Goal: Use online tool/utility: Utilize a website feature to perform a specific function

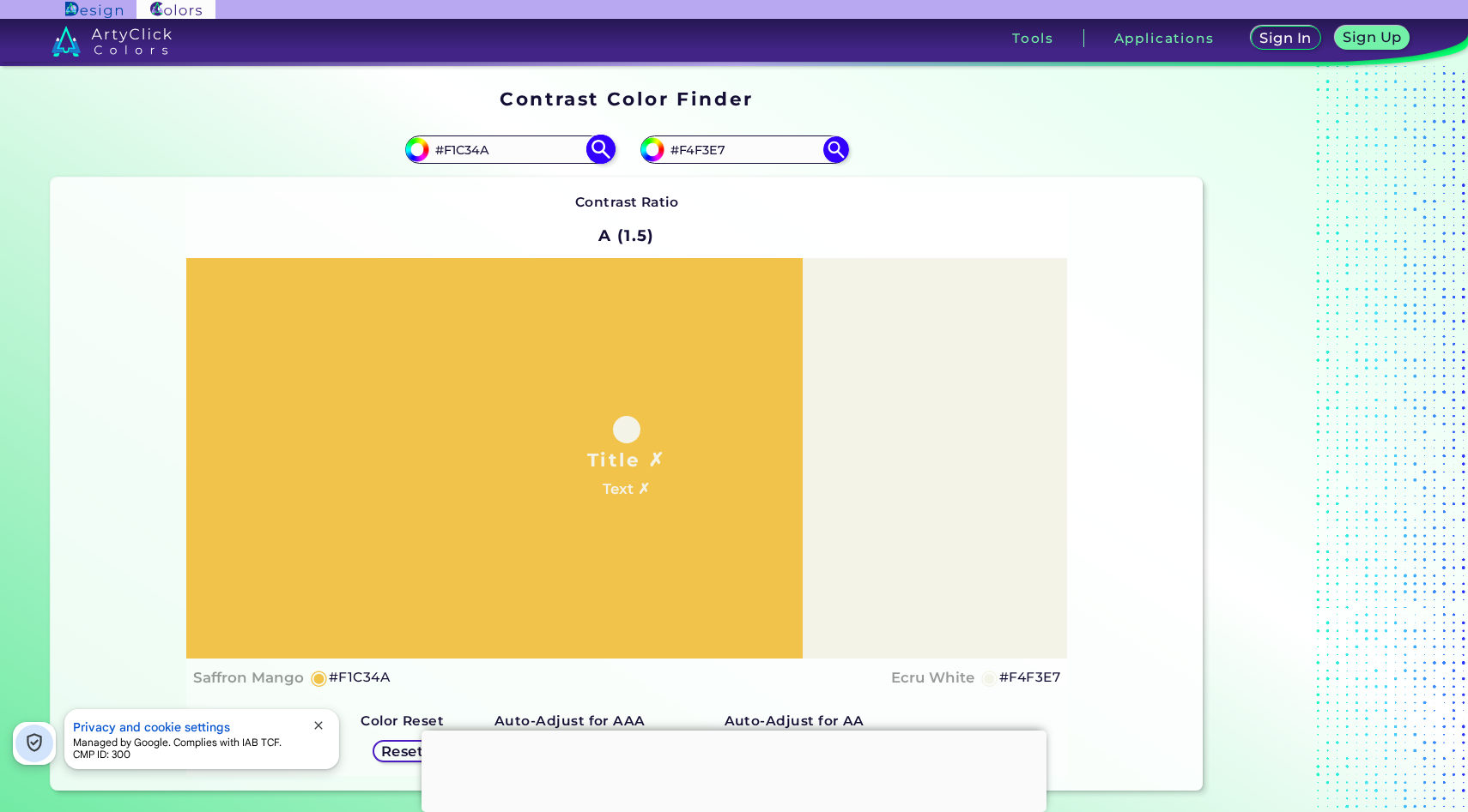
click at [530, 148] on input "#F1C34A" at bounding box center [509, 149] width 160 height 23
paste input "46C0B0"
type input "#46C0B0"
click at [595, 141] on img at bounding box center [600, 149] width 30 height 30
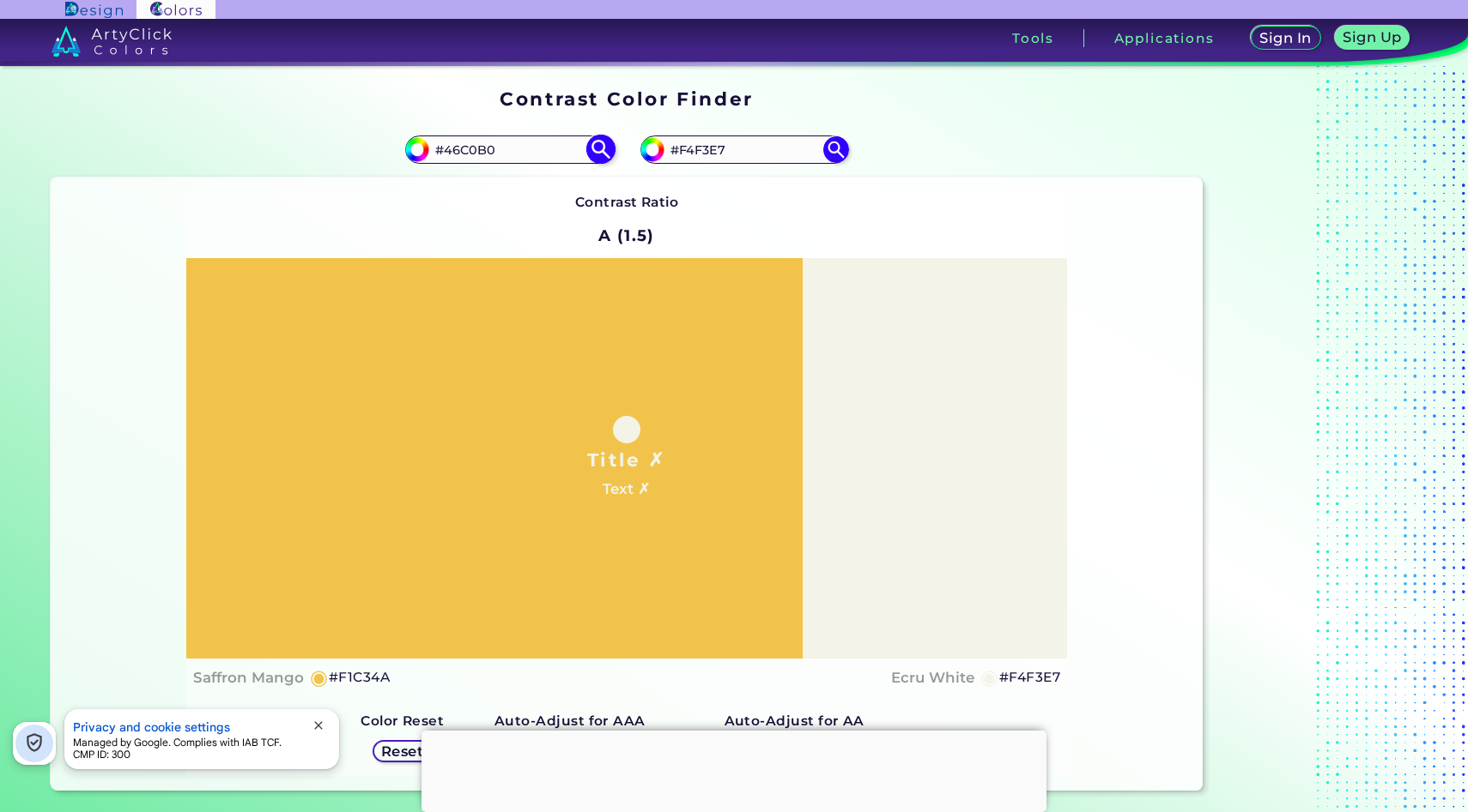
type input "#46c0b0"
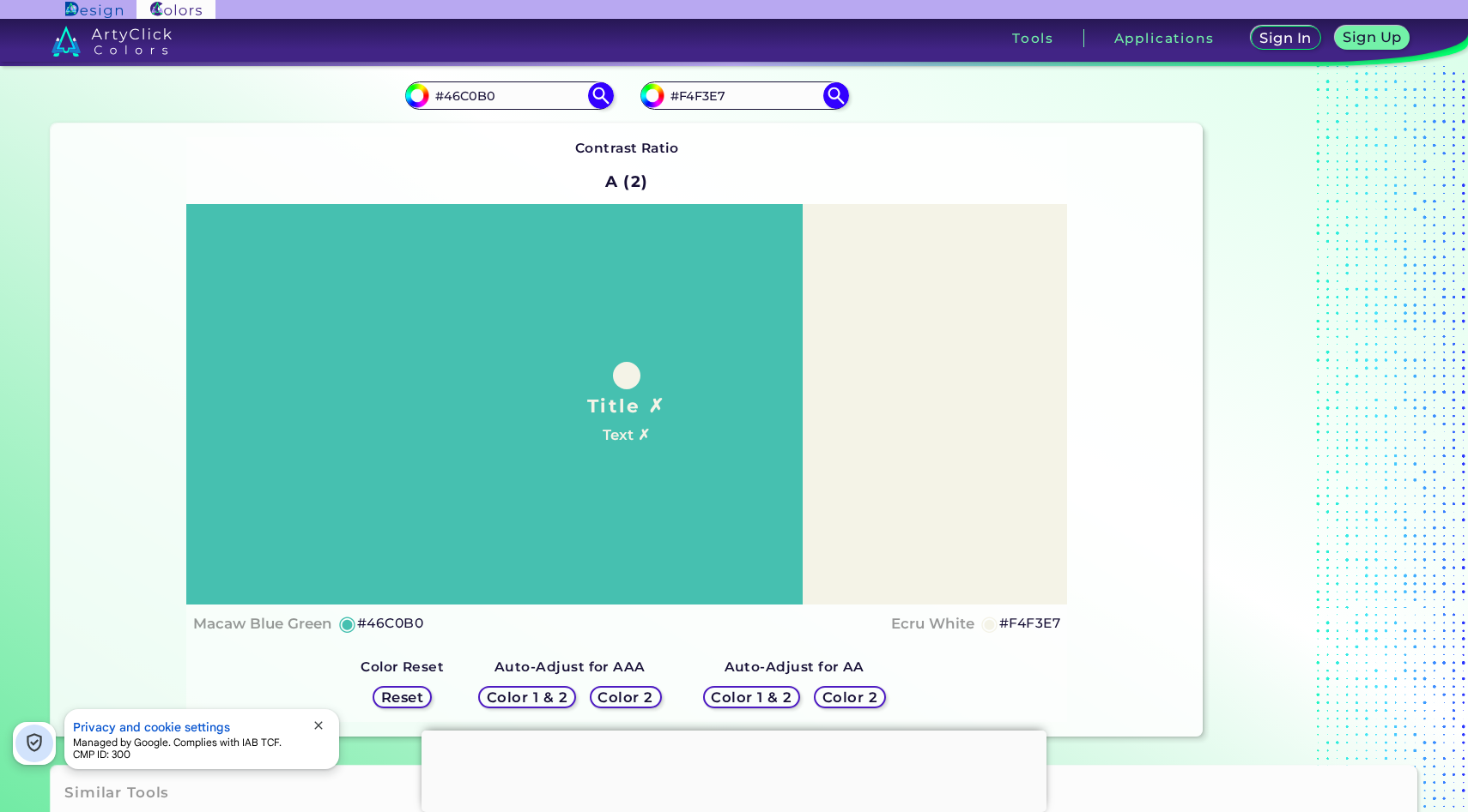
scroll to position [55, 0]
click at [623, 693] on h5 "Color 2" at bounding box center [625, 696] width 53 height 14
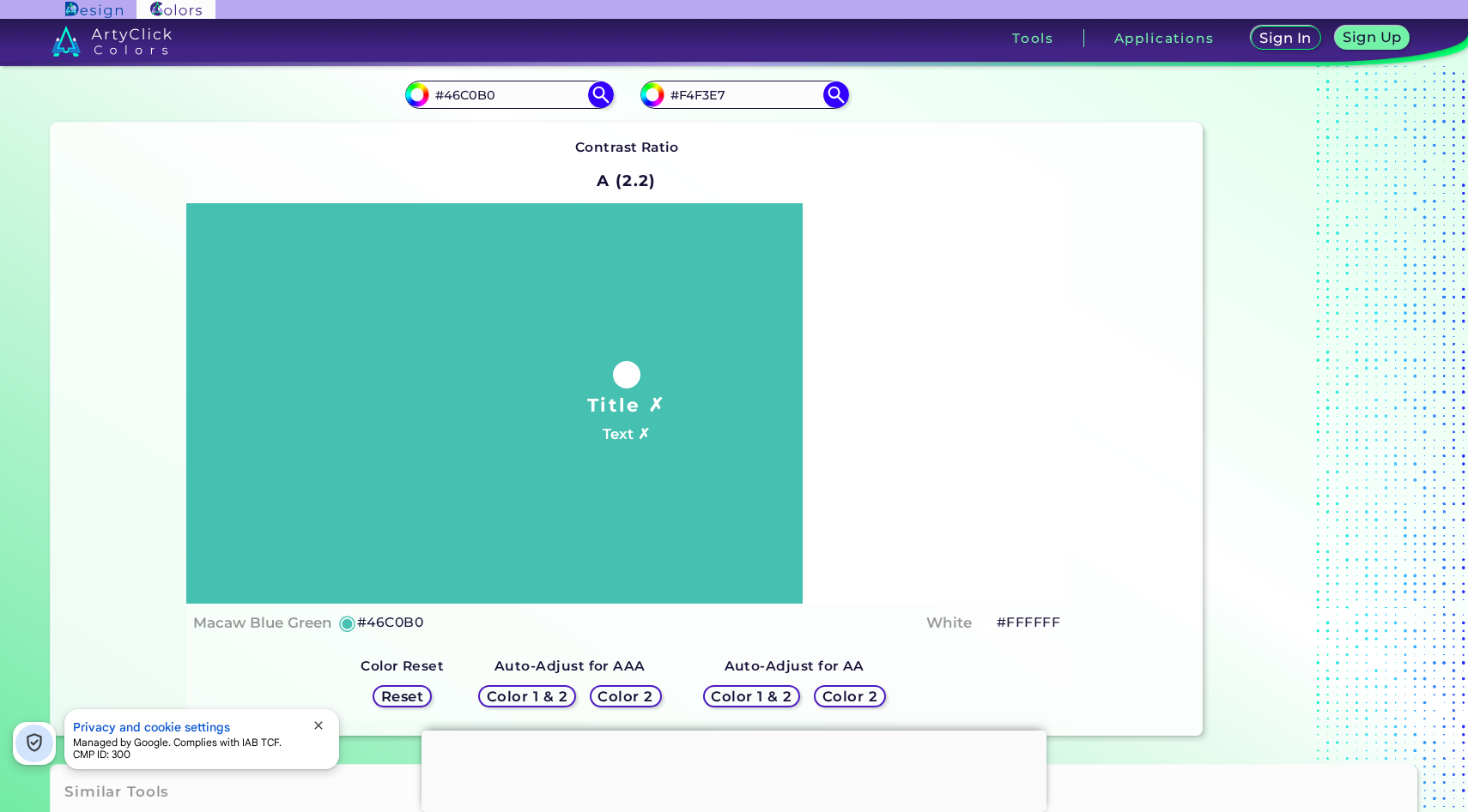
click at [546, 696] on h5 "Color 1 & 2" at bounding box center [526, 697] width 83 height 15
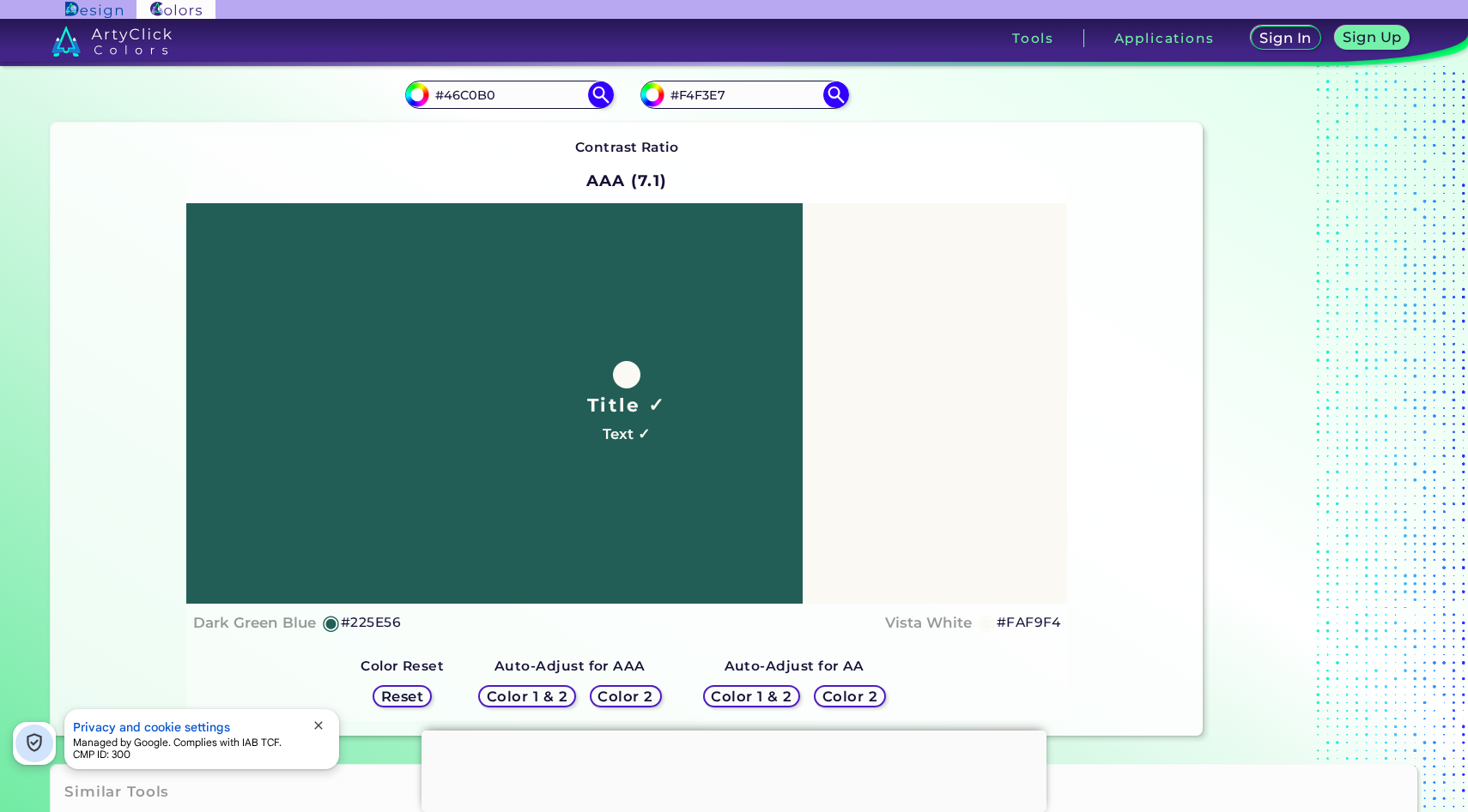
click at [546, 696] on h5 "Color 1 & 2" at bounding box center [526, 697] width 84 height 15
